Goal: Transaction & Acquisition: Purchase product/service

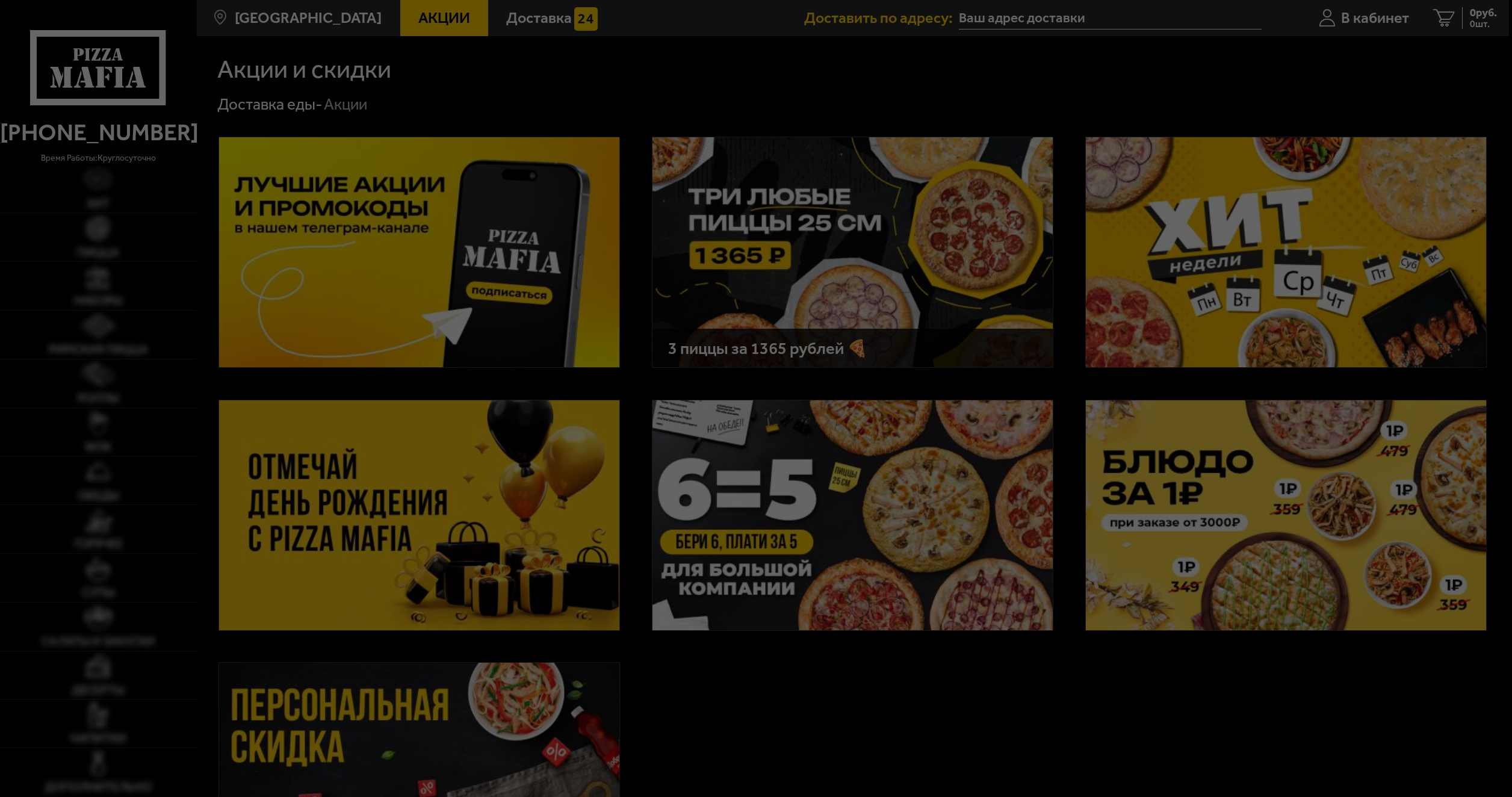
type input "[STREET_ADDRESS]"
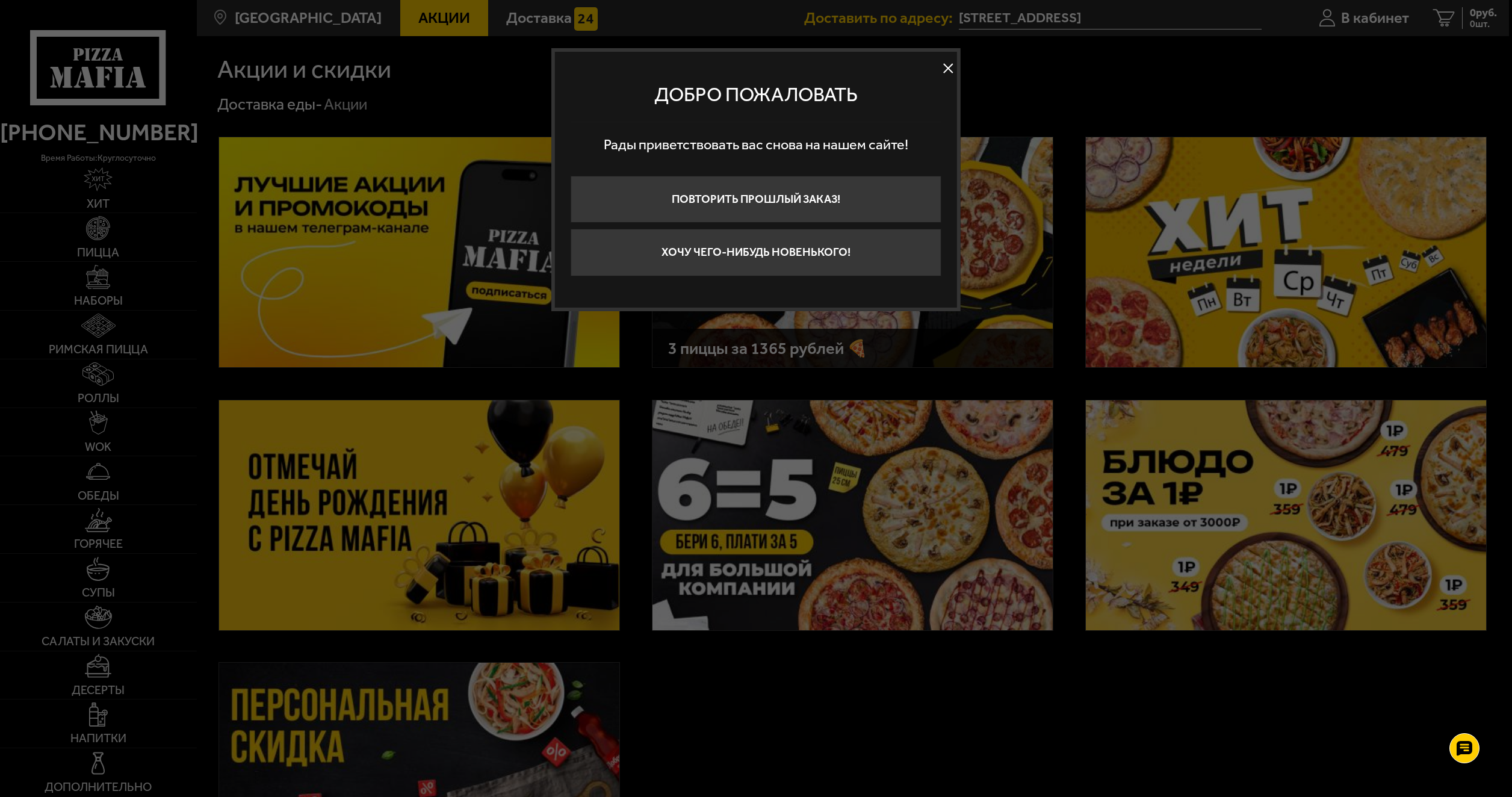
click at [946, 63] on button at bounding box center [947, 68] width 18 height 18
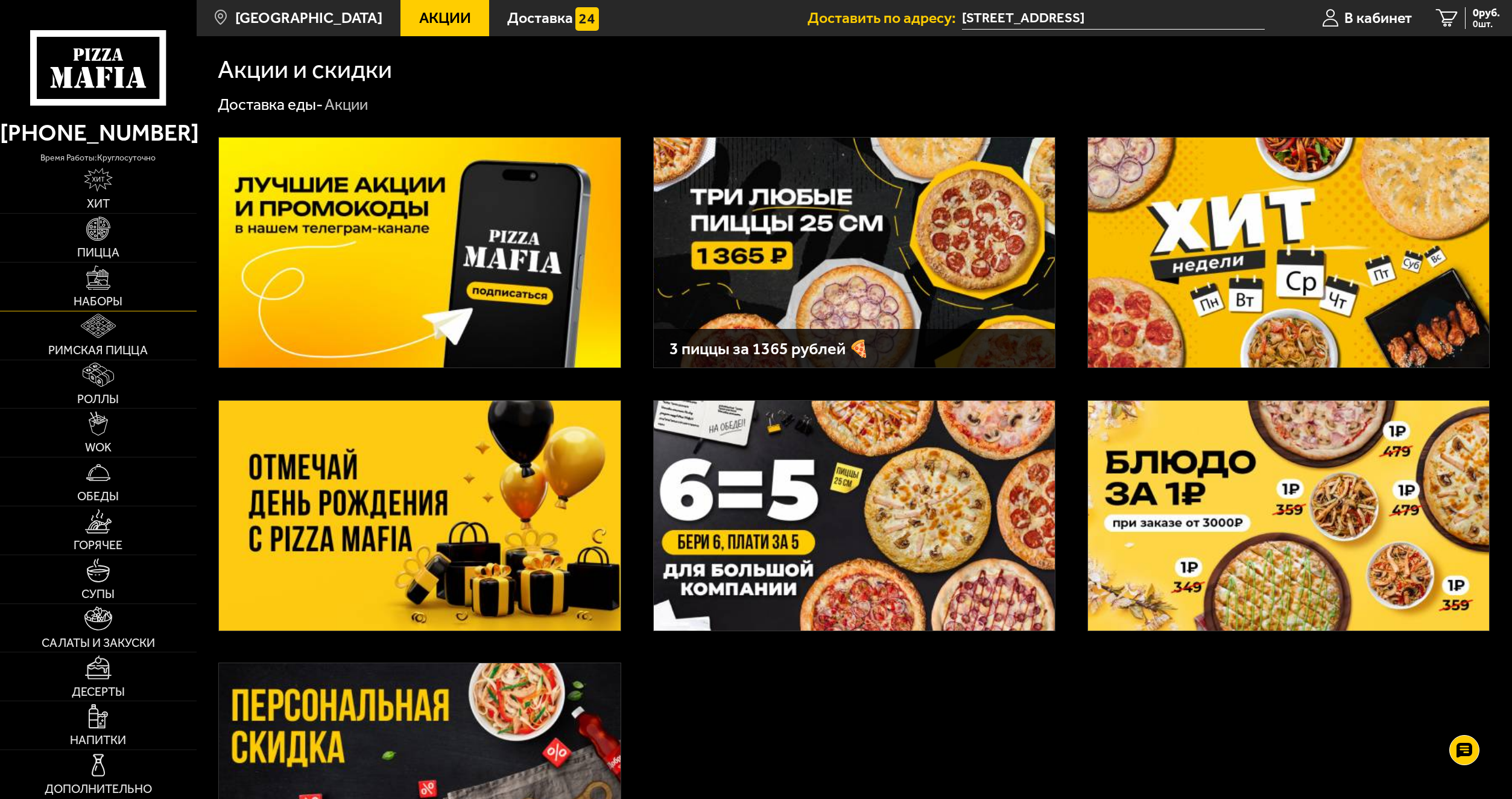
click at [108, 286] on img at bounding box center [98, 278] width 24 height 24
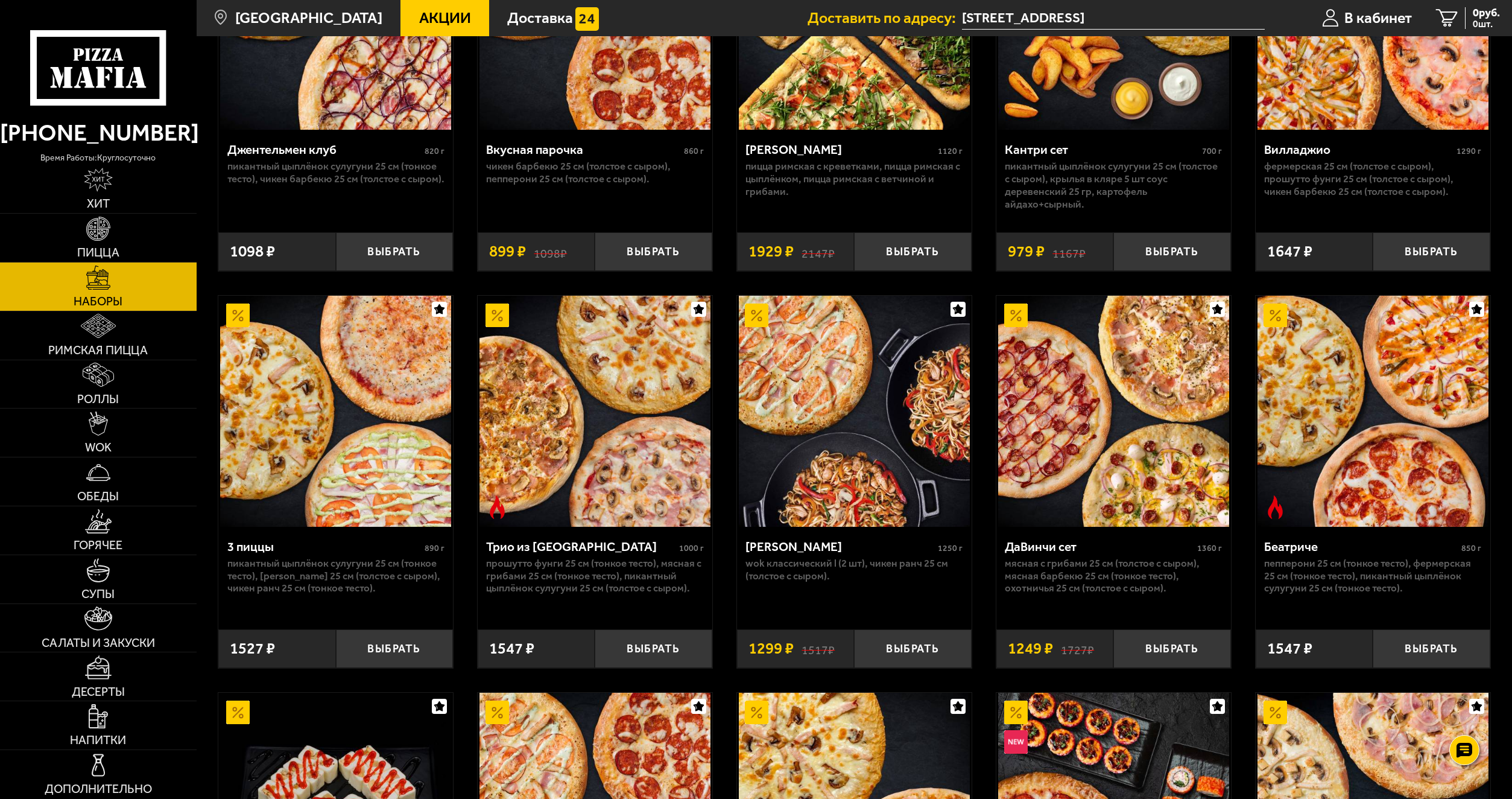
scroll to position [241, 0]
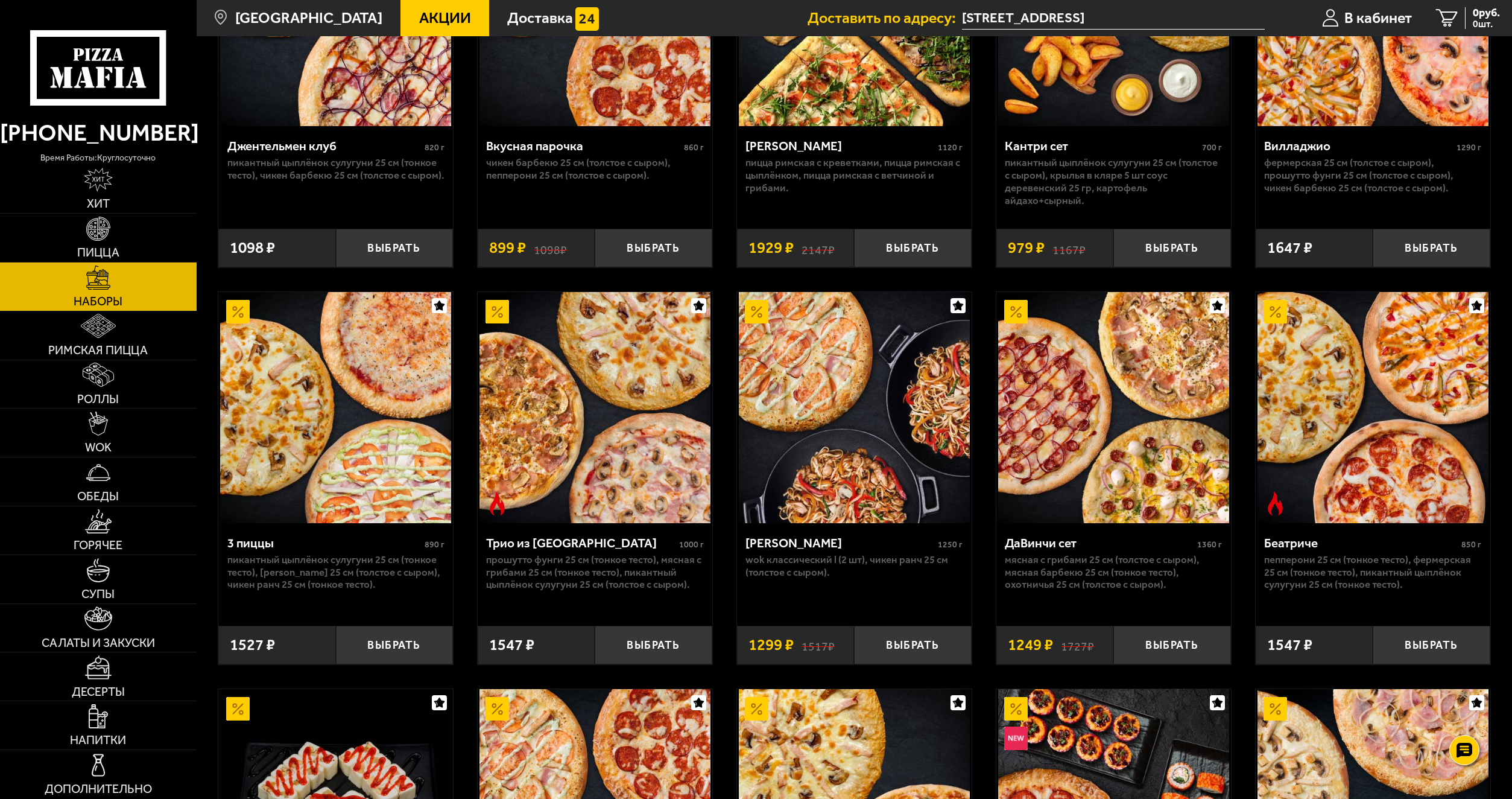
click at [873, 486] on img at bounding box center [854, 407] width 231 height 231
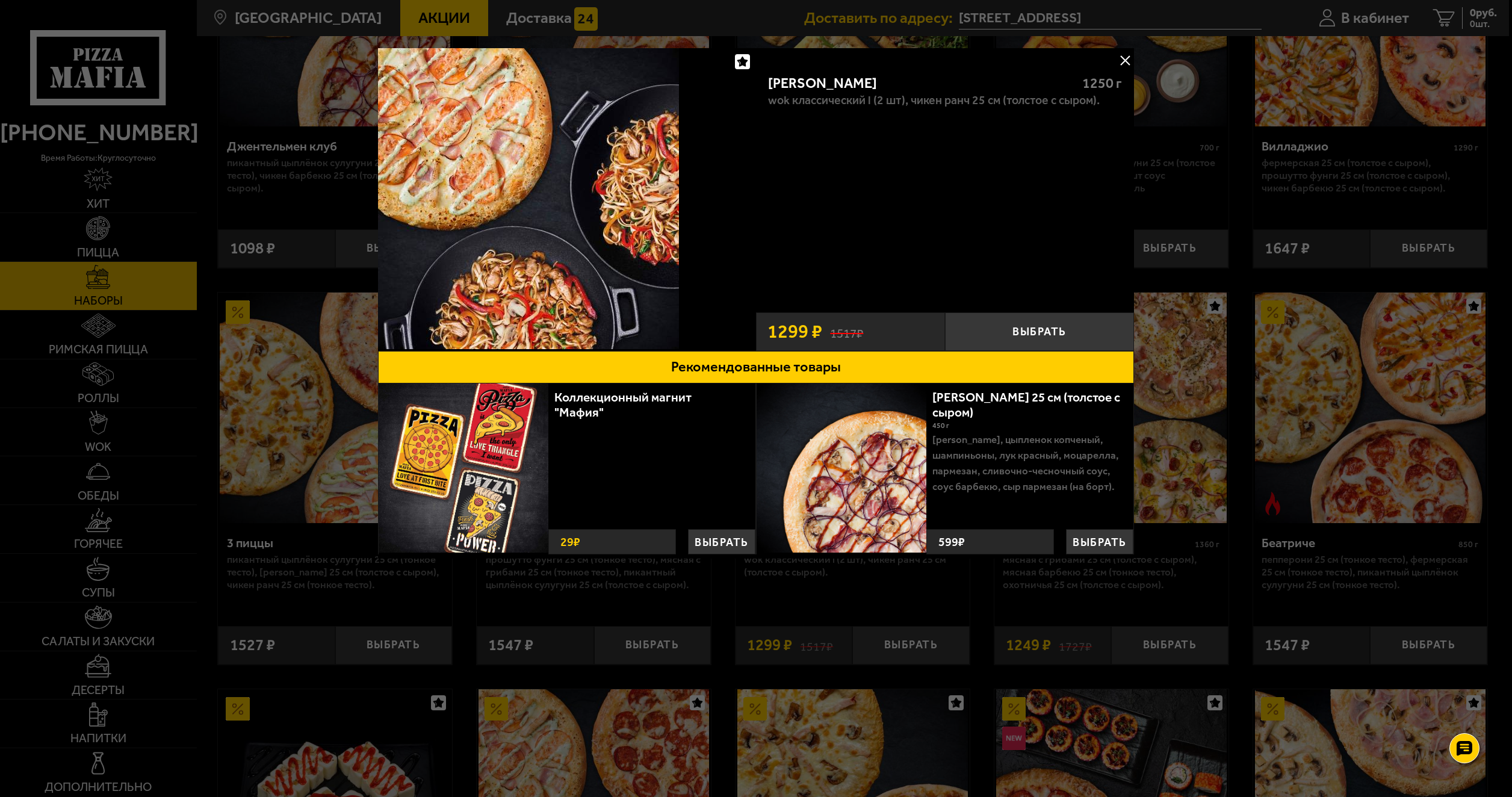
click at [1125, 59] on button at bounding box center [1124, 60] width 18 height 18
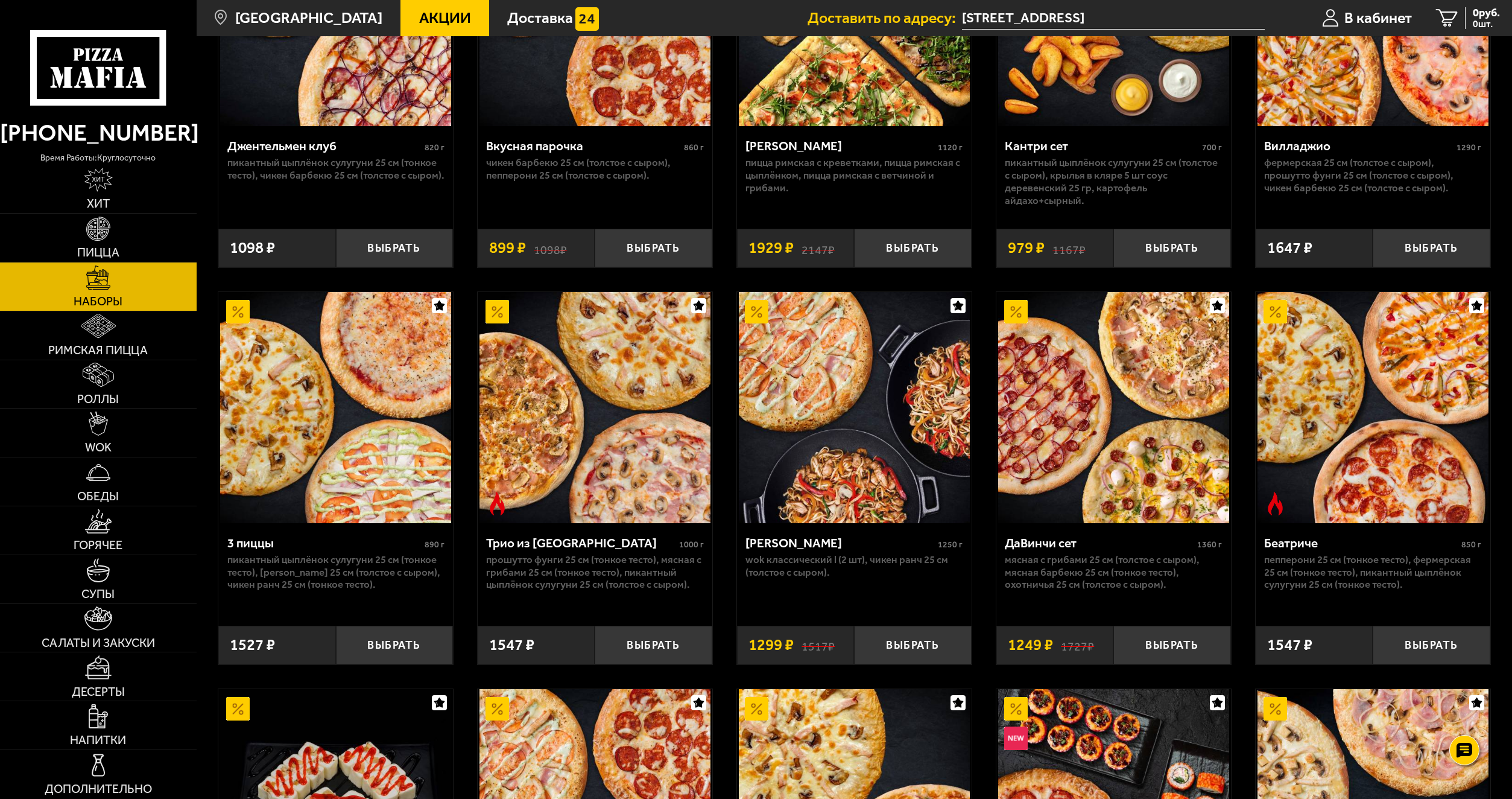
click at [907, 446] on img at bounding box center [854, 407] width 231 height 231
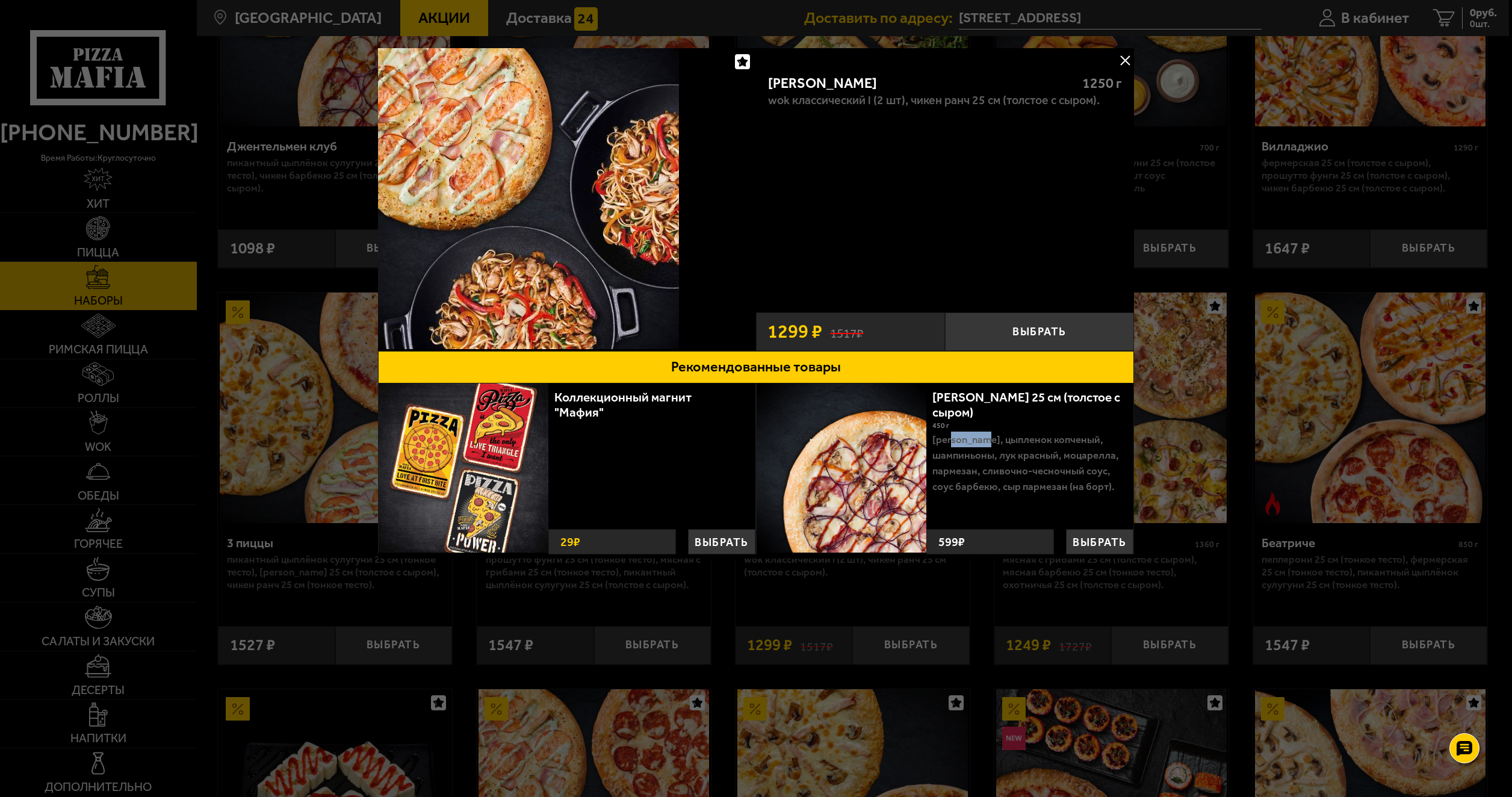
drag, startPoint x: 954, startPoint y: 441, endPoint x: 987, endPoint y: 440, distance: 33.0
click at [987, 440] on p "[PERSON_NAME], цыпленок копченый, шампиньоны, лук красный, моцарелла, пармезан,…" at bounding box center [1028, 464] width 192 height 63
click at [1120, 63] on button at bounding box center [1124, 60] width 18 height 18
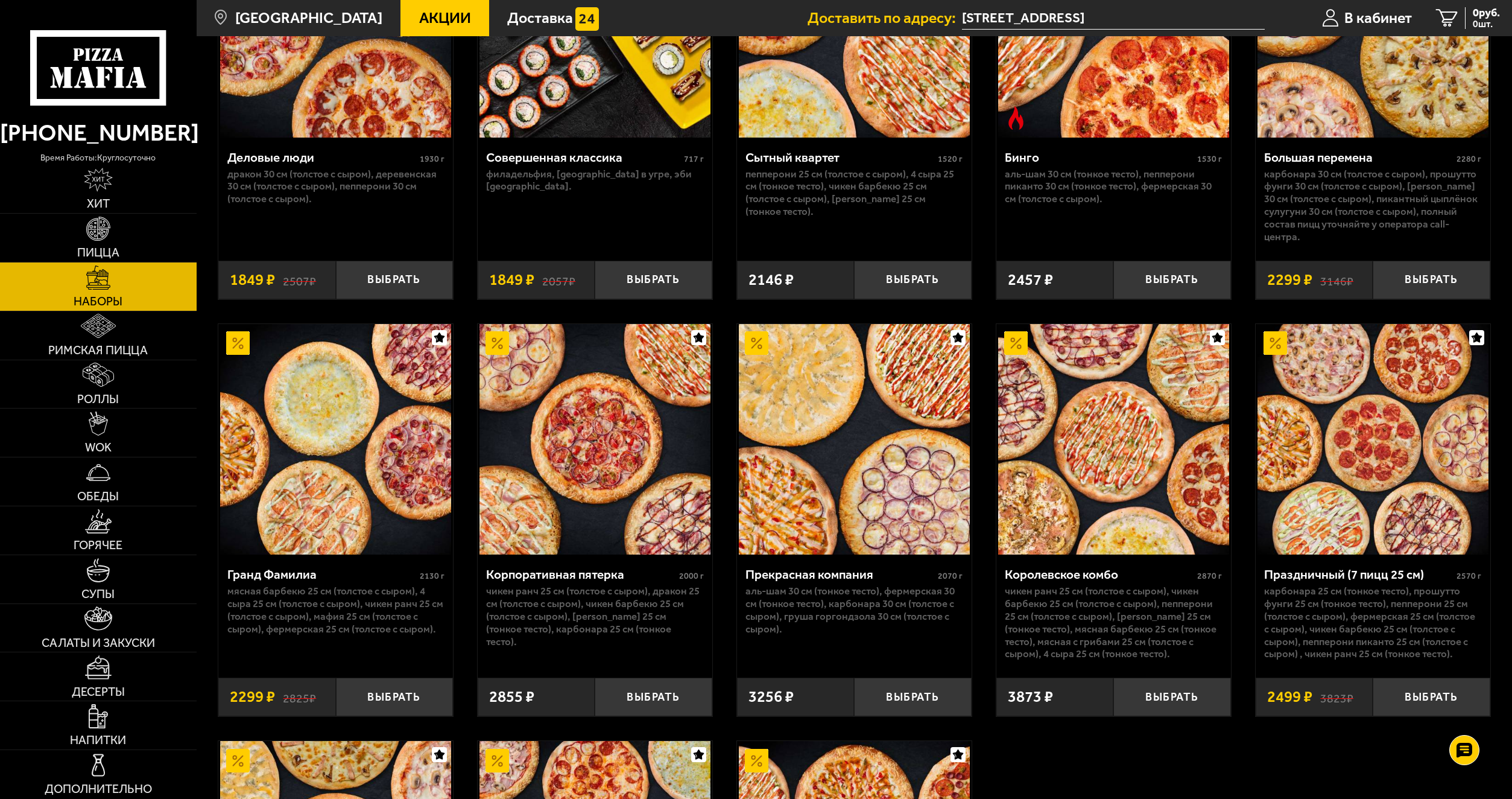
scroll to position [1597, 0]
